Goal: Communication & Community: Answer question/provide support

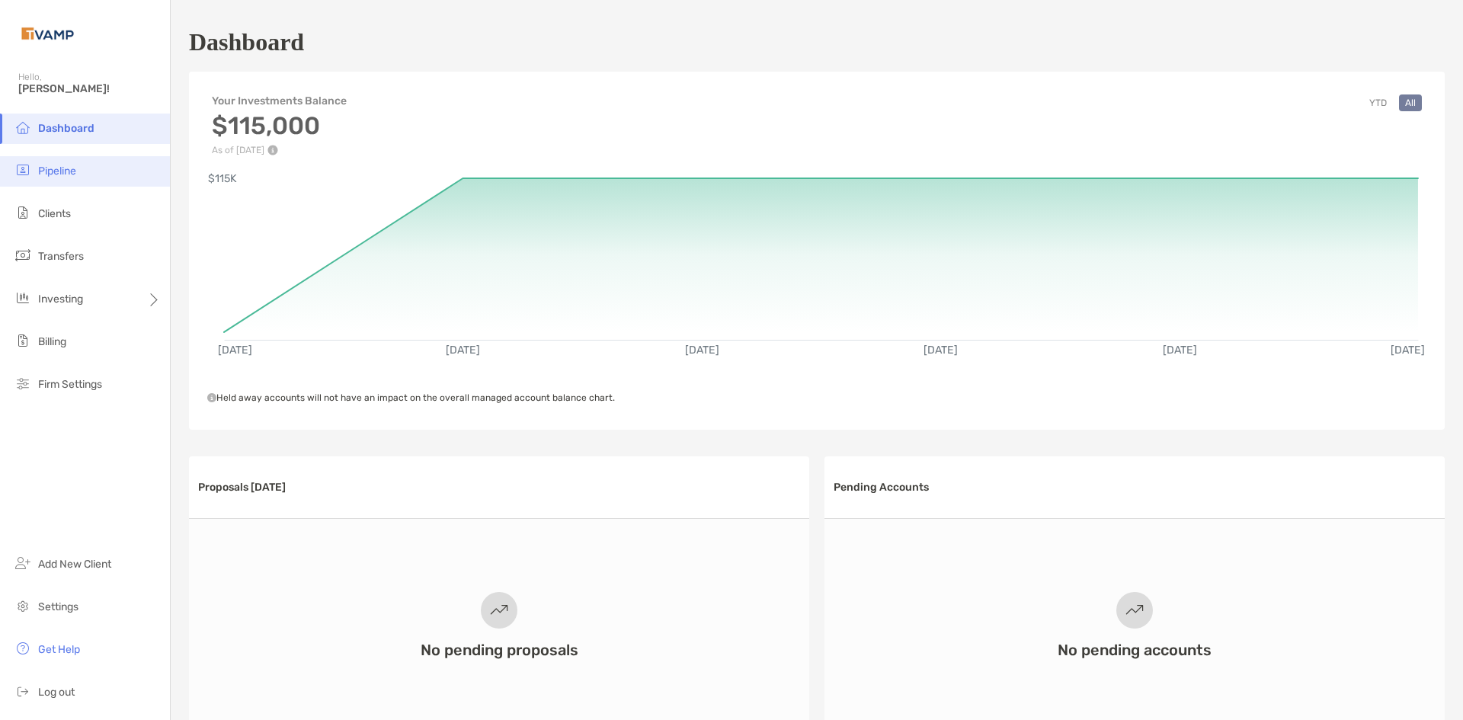
click at [104, 175] on li "Pipeline" at bounding box center [85, 171] width 170 height 30
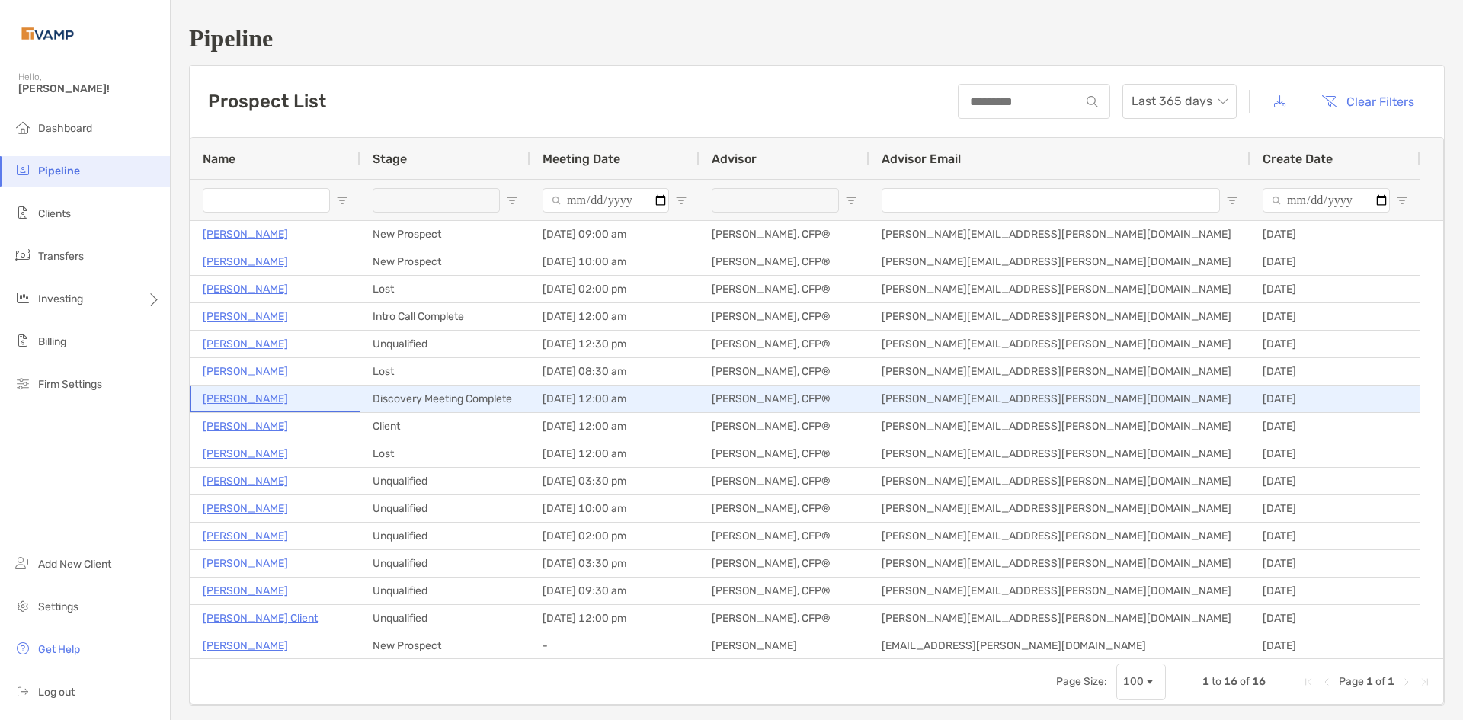
click at [207, 403] on p "[PERSON_NAME]" at bounding box center [245, 398] width 85 height 19
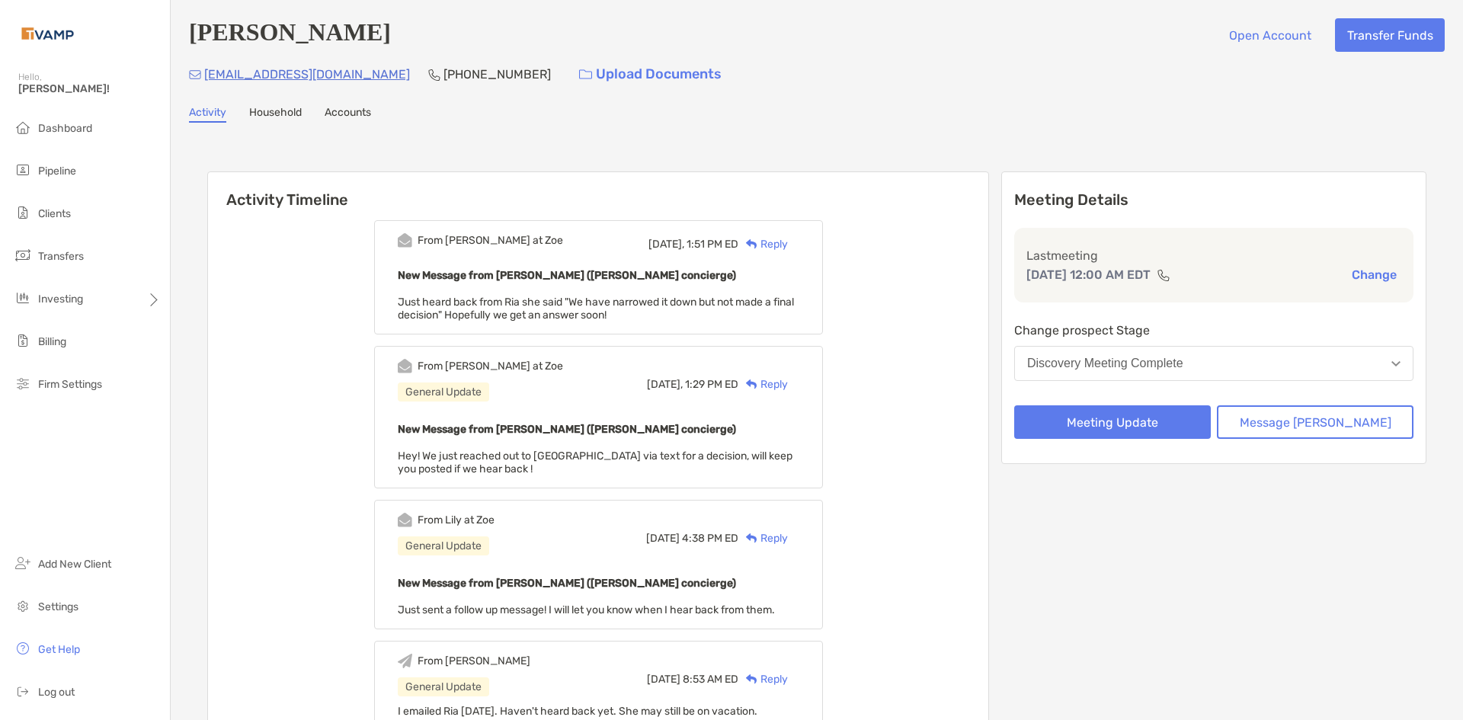
click at [788, 252] on div "Reply" at bounding box center [763, 244] width 50 height 16
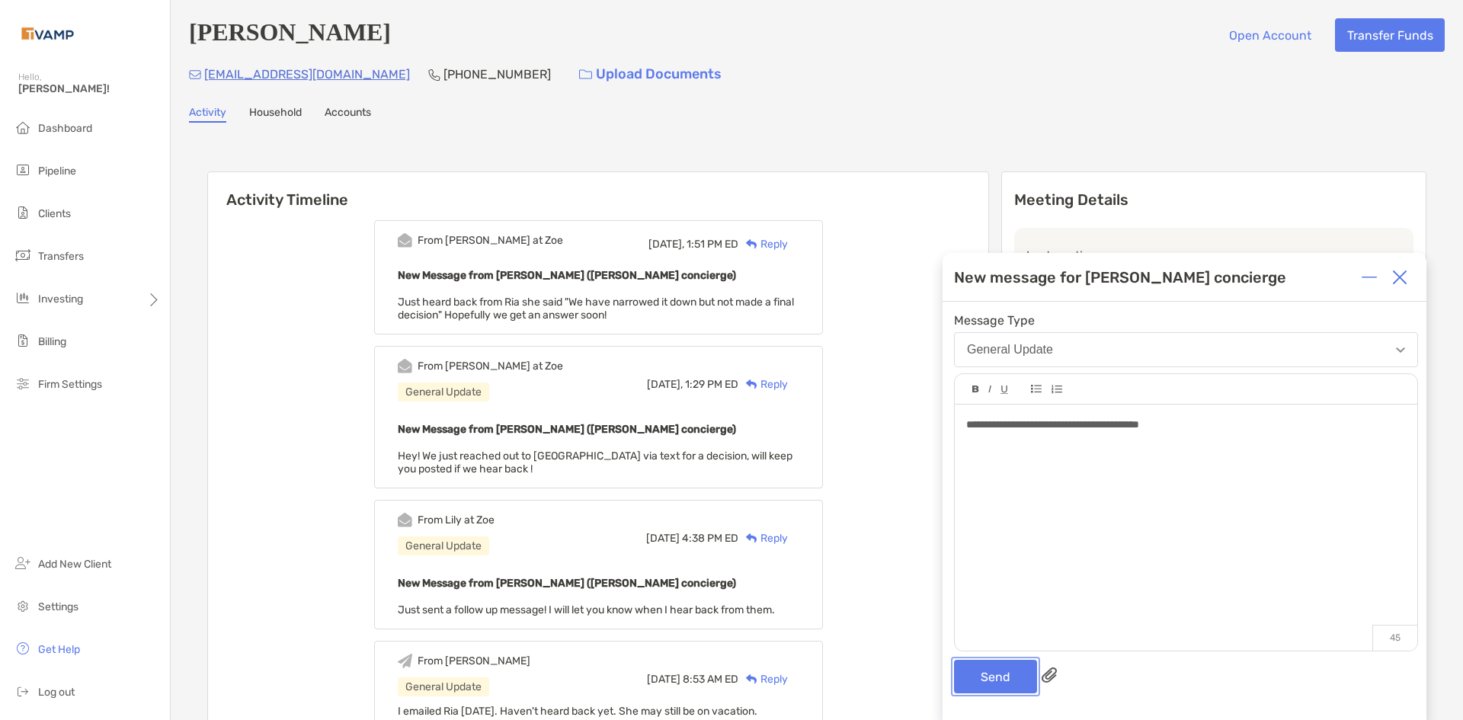
click at [990, 673] on button "Send" at bounding box center [995, 677] width 83 height 34
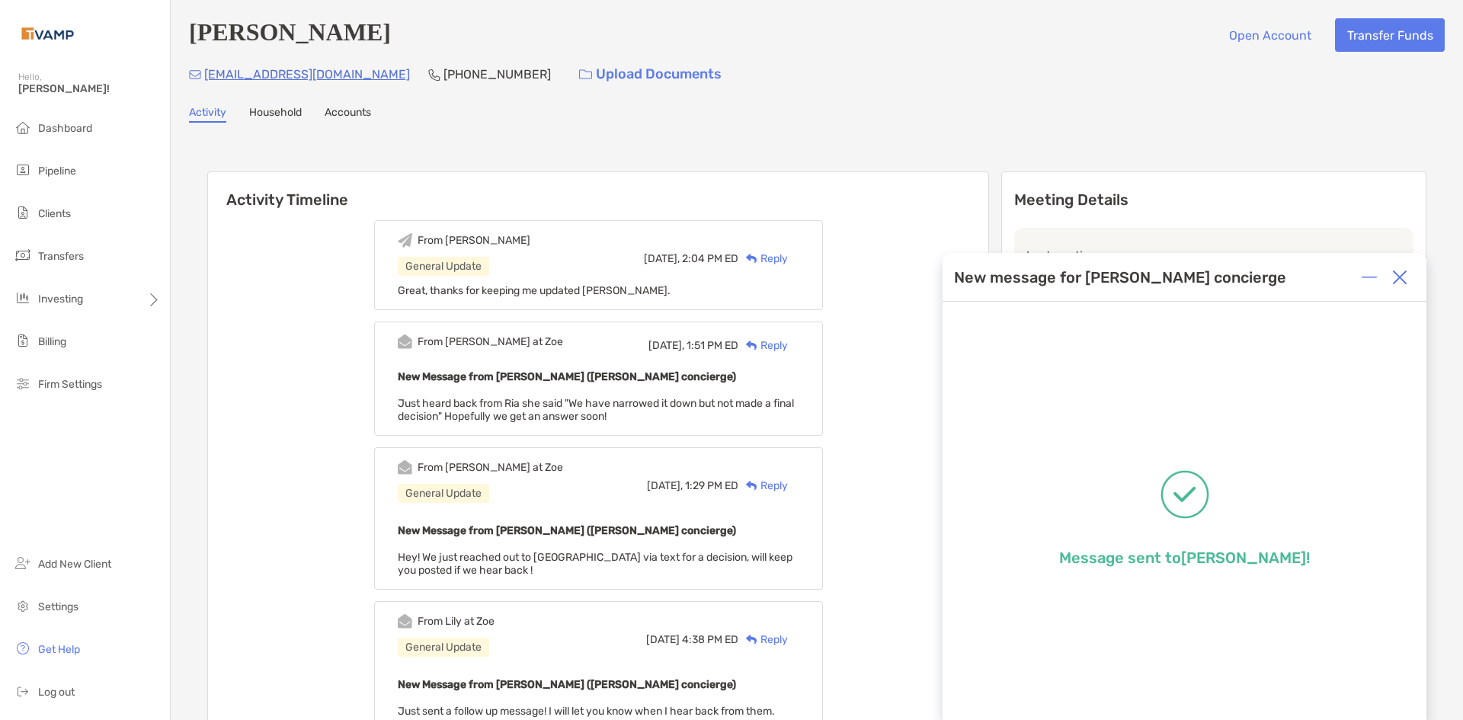
click at [1409, 270] on div at bounding box center [1399, 277] width 30 height 30
